Goal: Find specific page/section: Find specific page/section

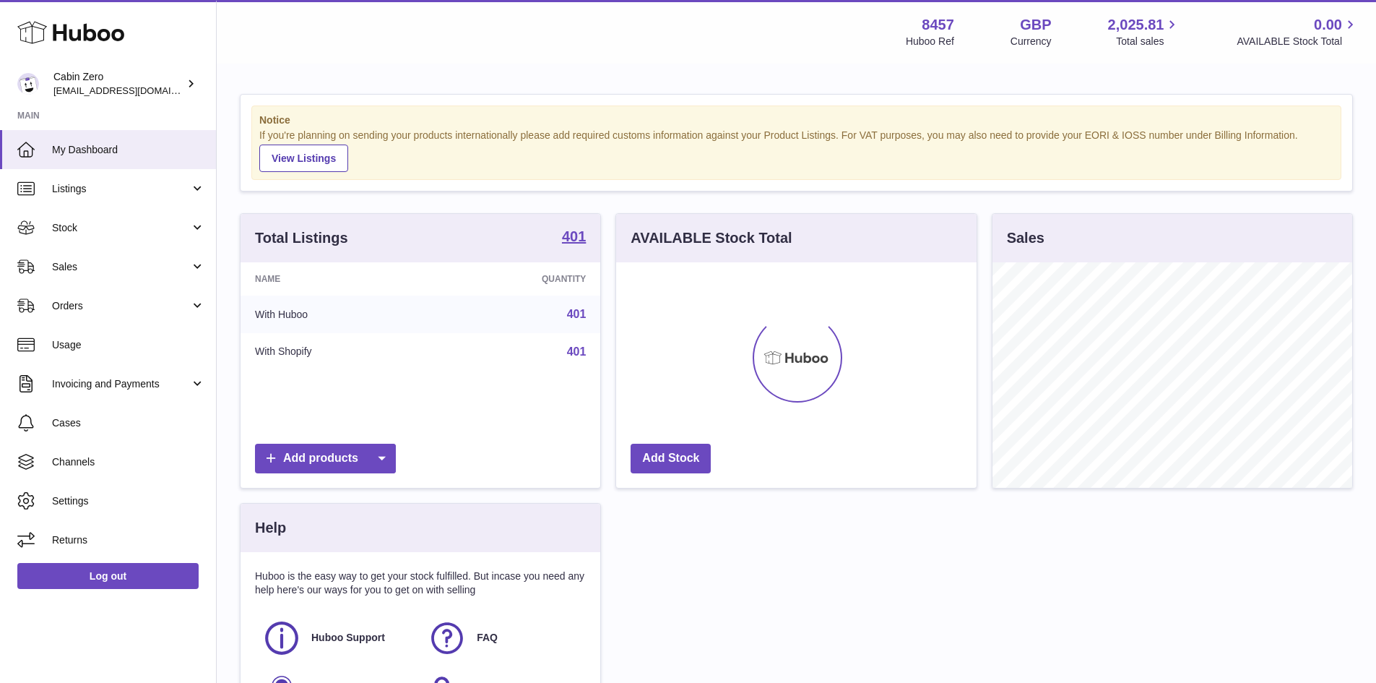
scroll to position [225, 360]
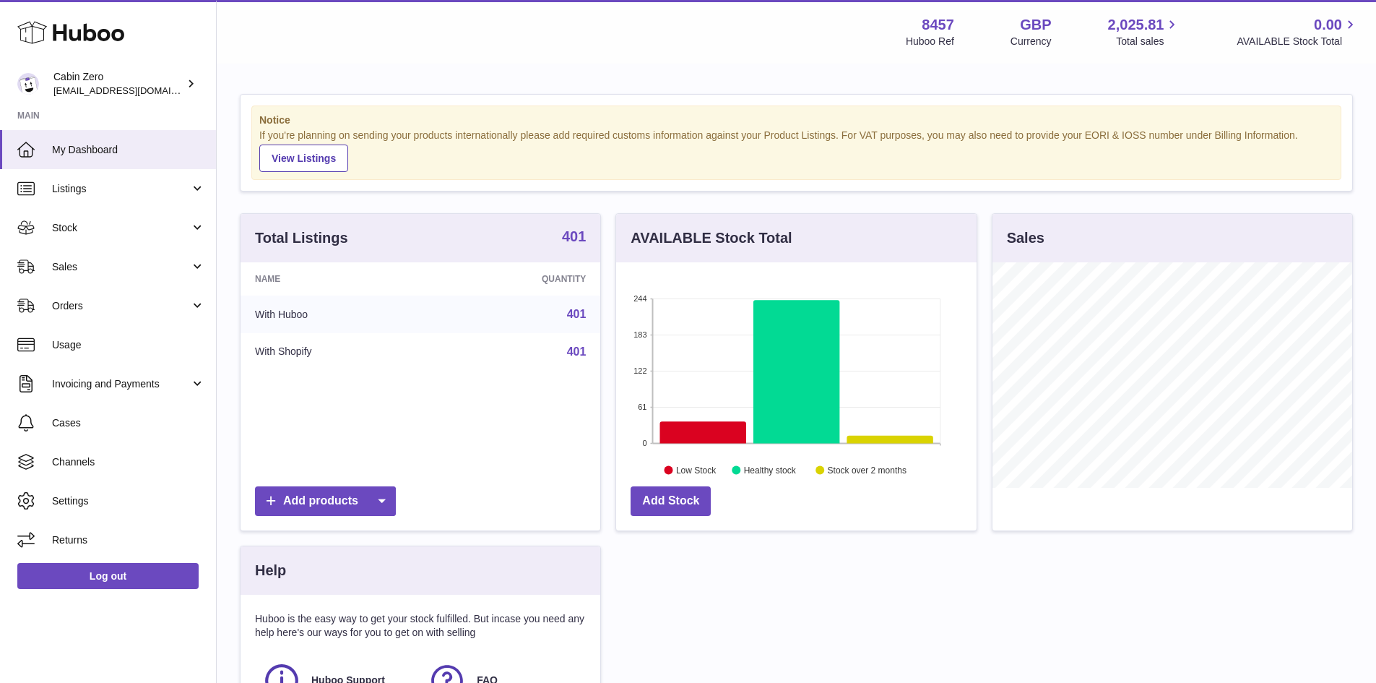
click at [576, 230] on strong "401" at bounding box center [574, 236] width 24 height 14
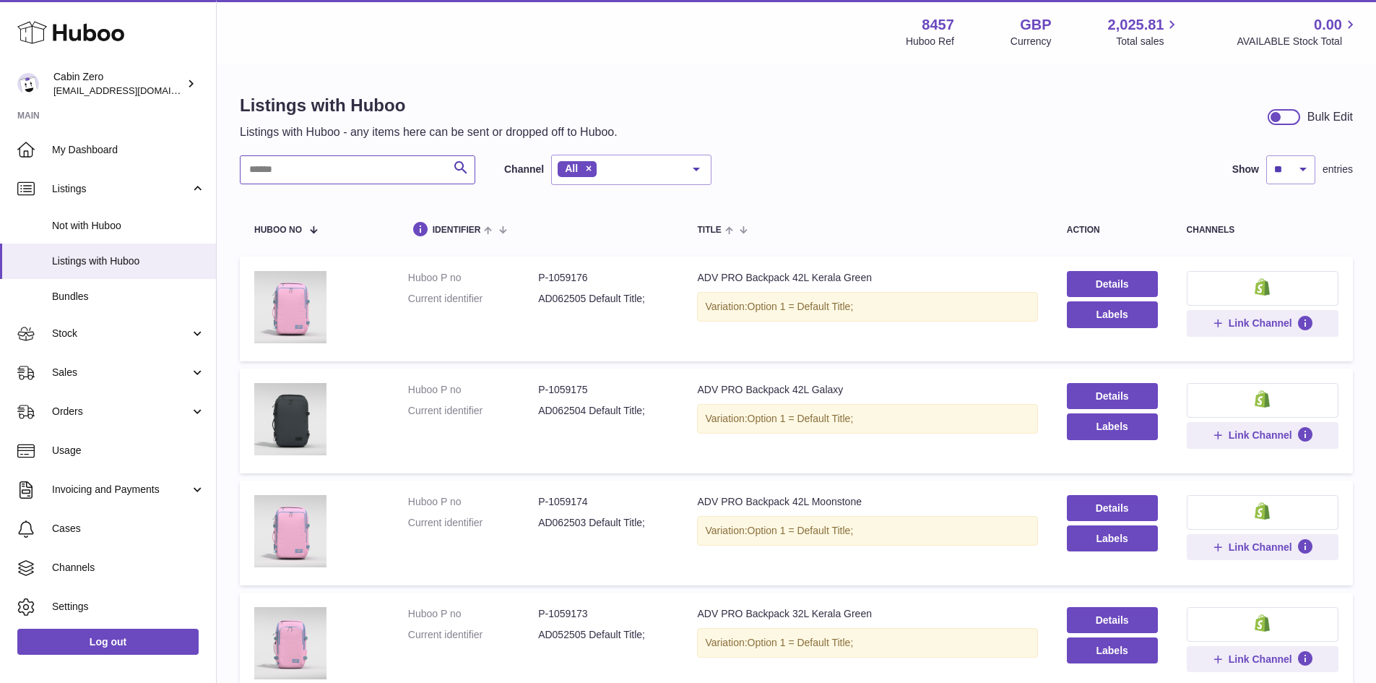
click at [321, 176] on input "text" at bounding box center [357, 169] width 235 height 29
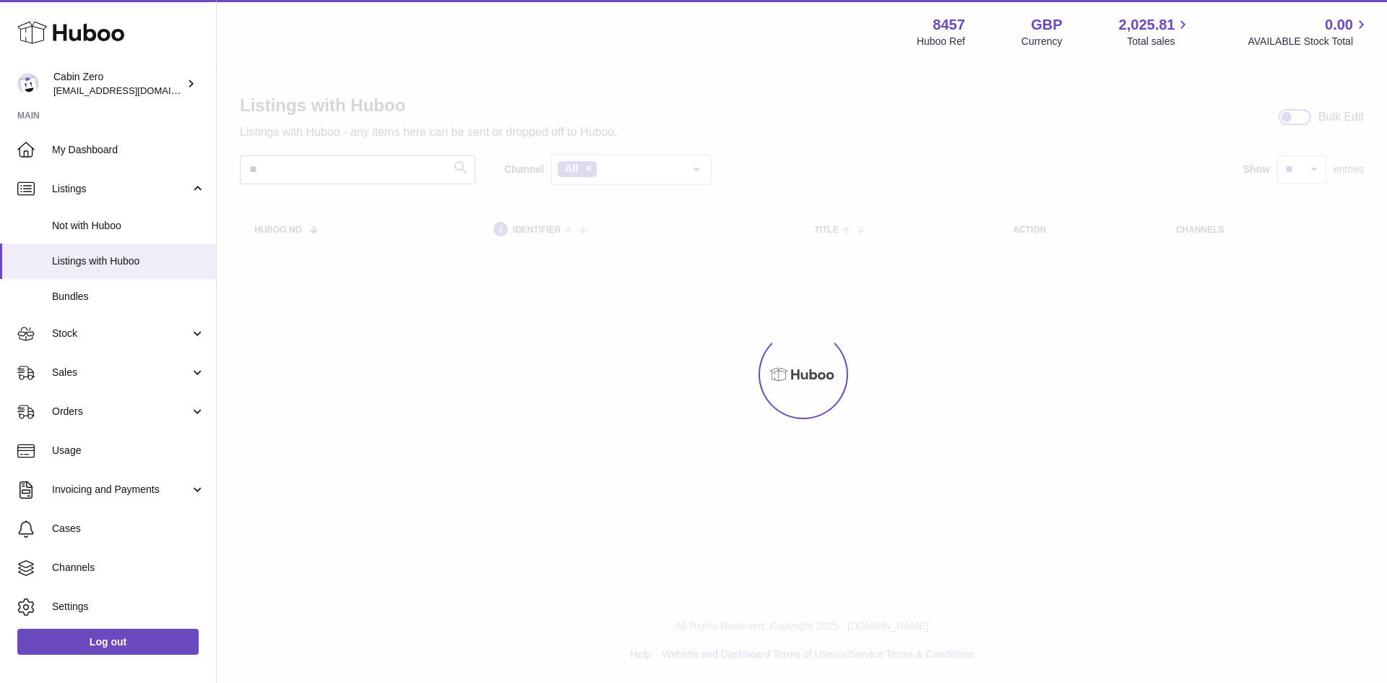
type input "*"
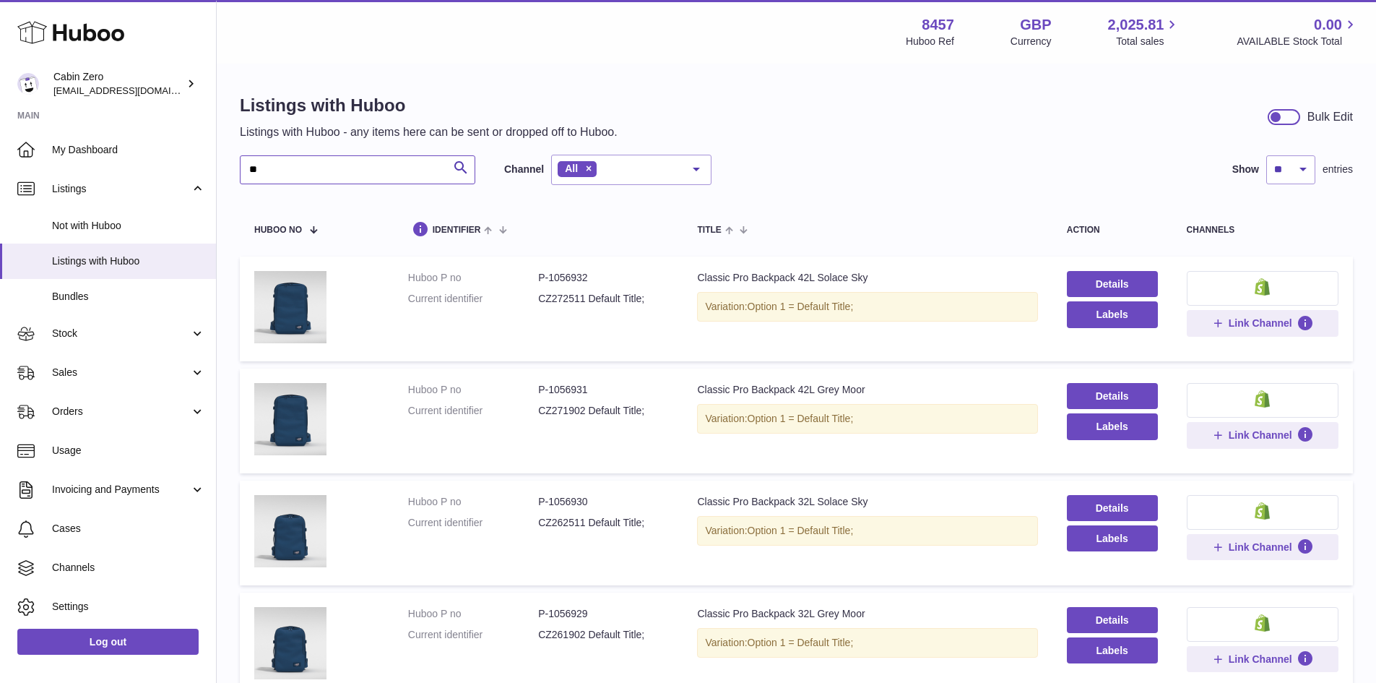
type input "*"
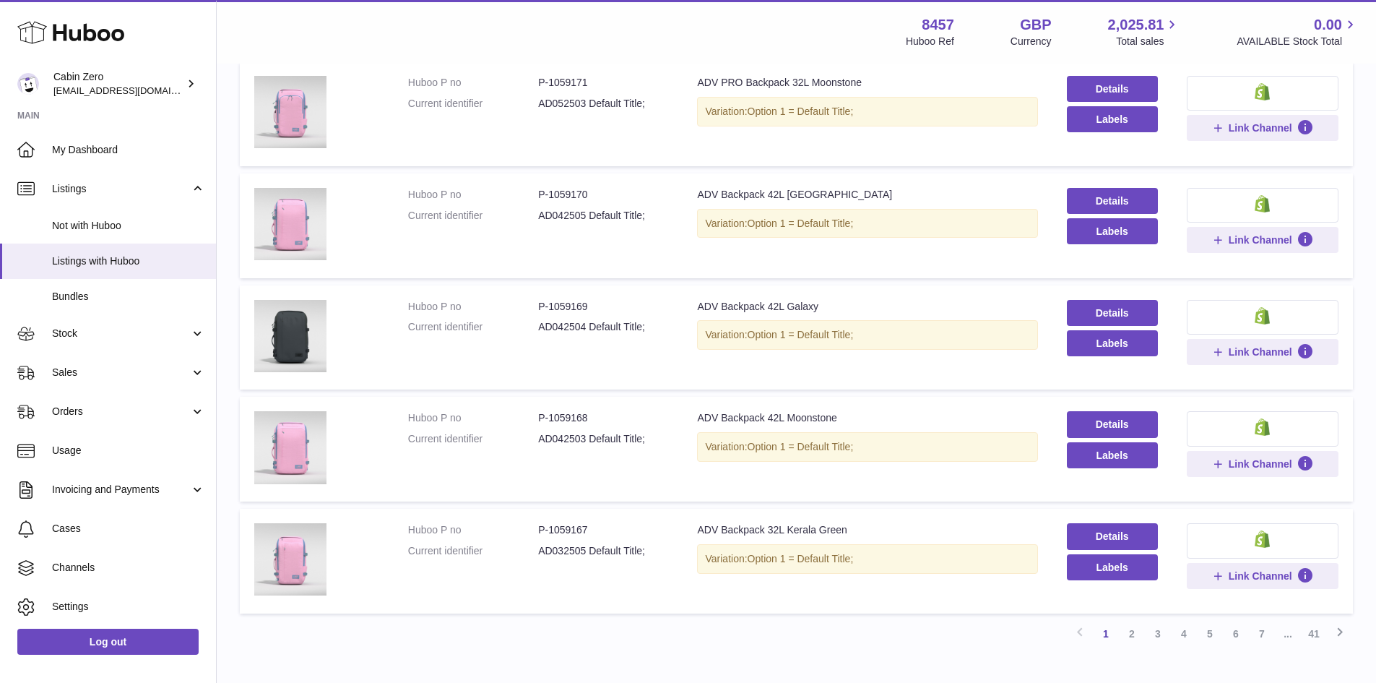
scroll to position [844, 0]
